Goal: Information Seeking & Learning: Learn about a topic

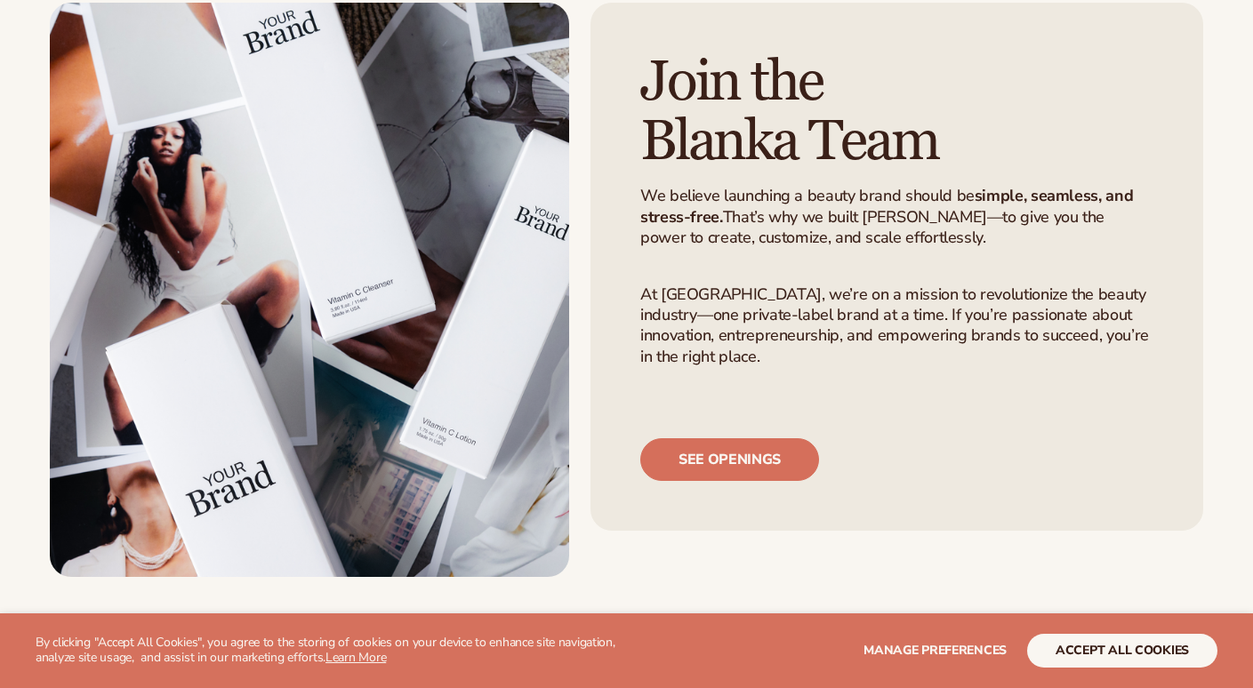
scroll to position [106, 0]
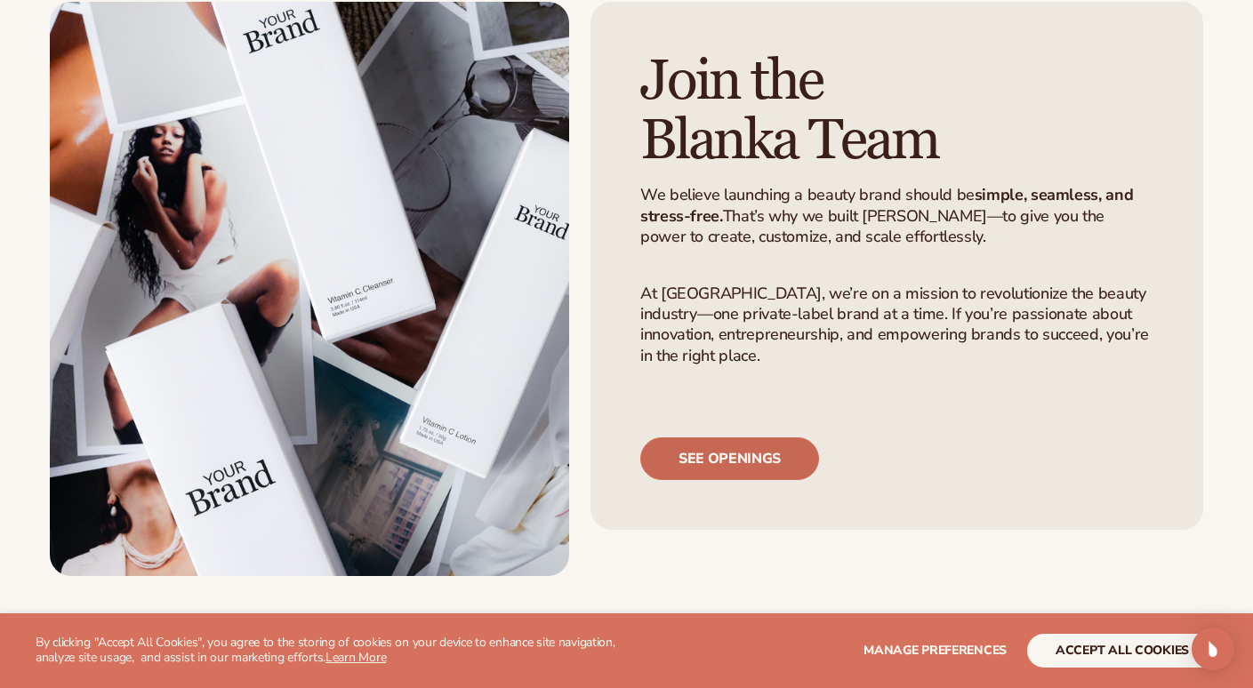
click at [710, 463] on link "See openings" at bounding box center [729, 459] width 179 height 43
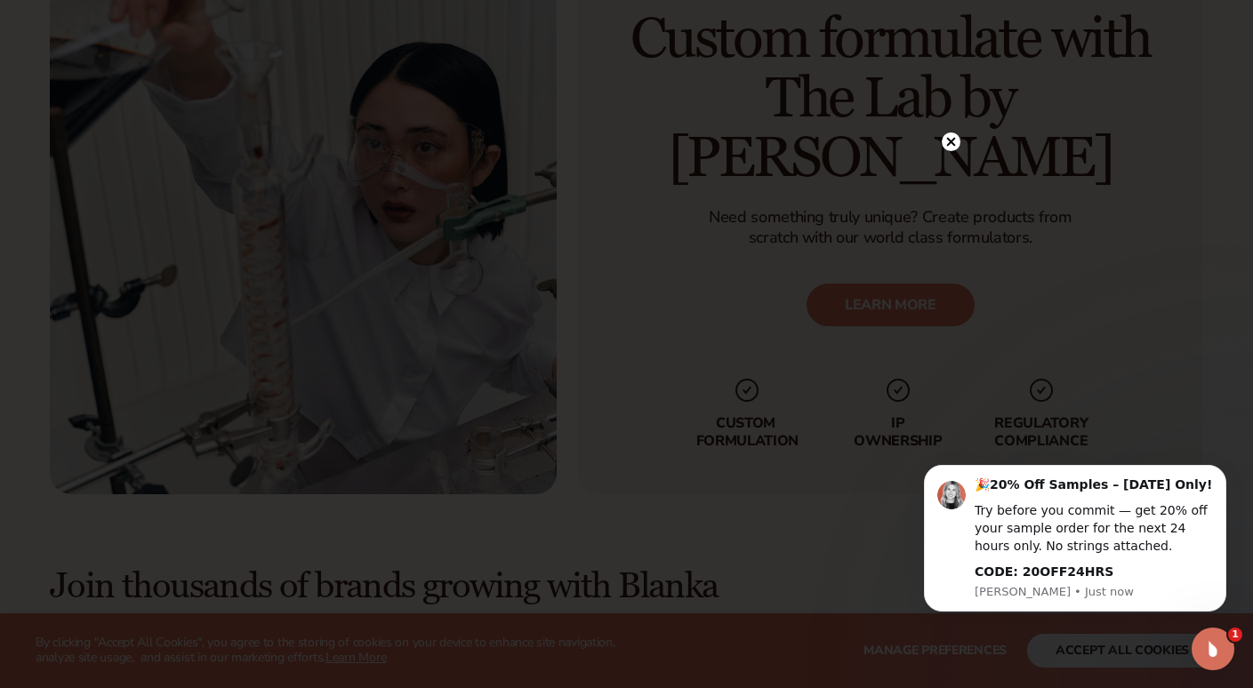
scroll to position [4187, 0]
click at [952, 143] on icon at bounding box center [950, 141] width 9 height 9
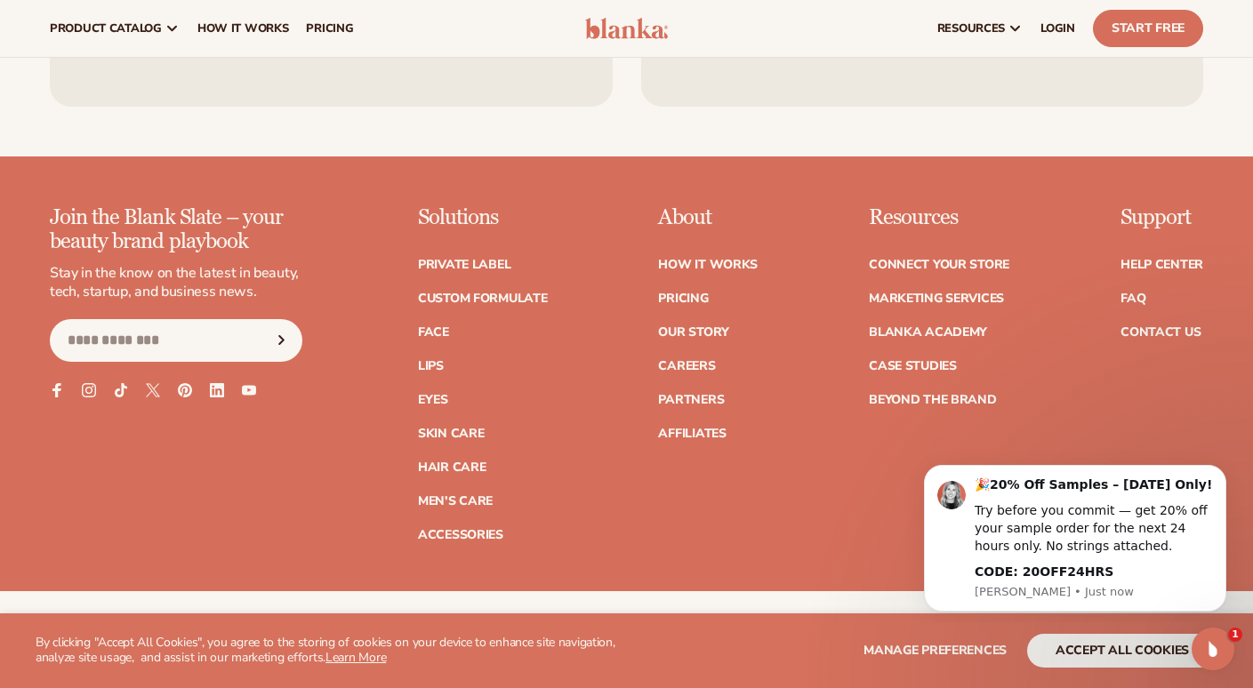
scroll to position [6888, 0]
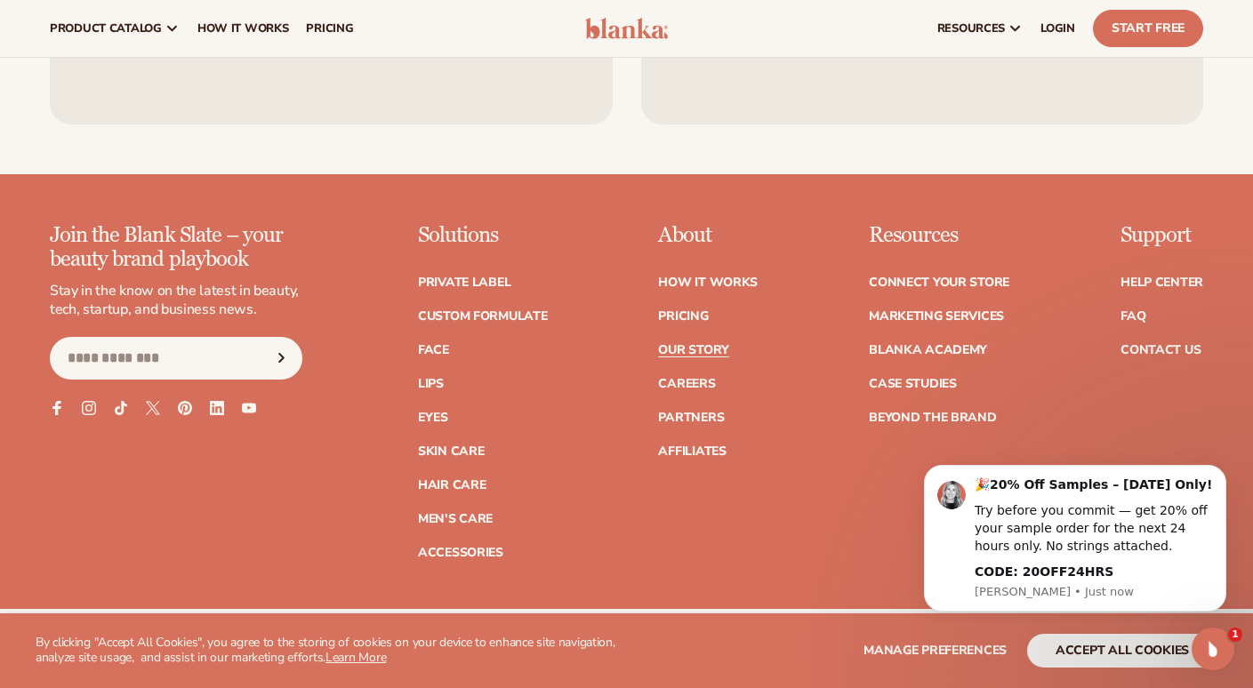
click at [692, 344] on link "Our Story" at bounding box center [693, 350] width 70 height 12
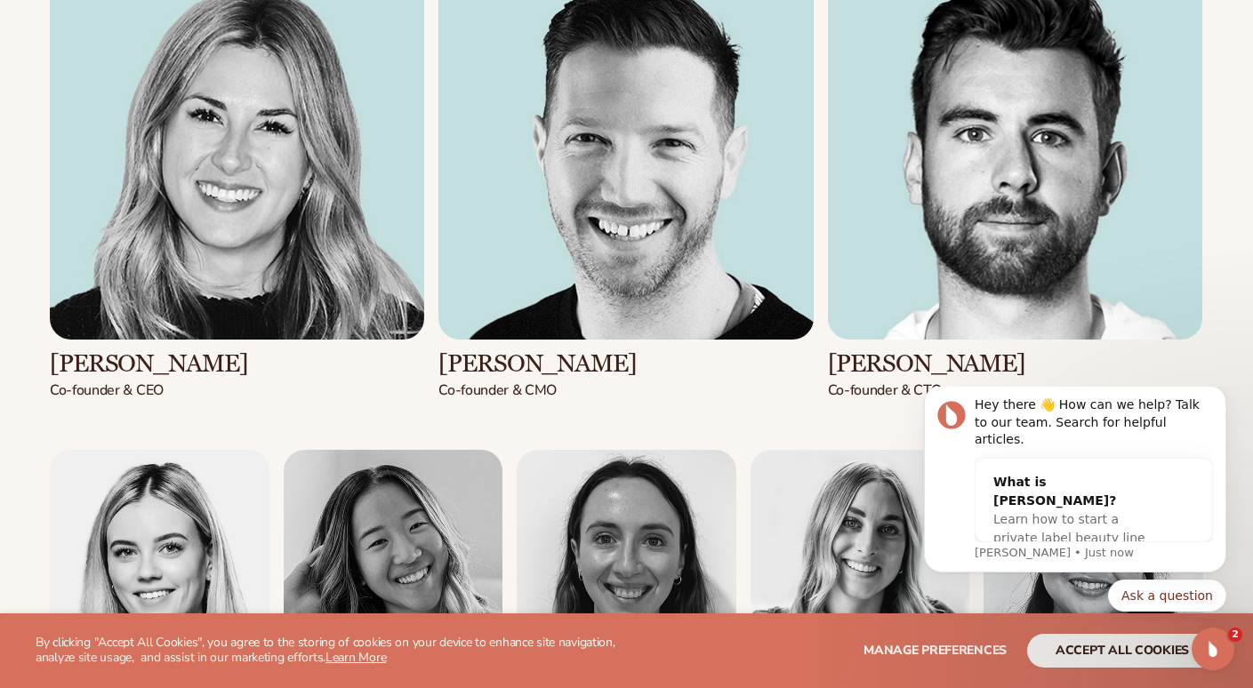
scroll to position [1929, 0]
